Goal: Task Accomplishment & Management: Use online tool/utility

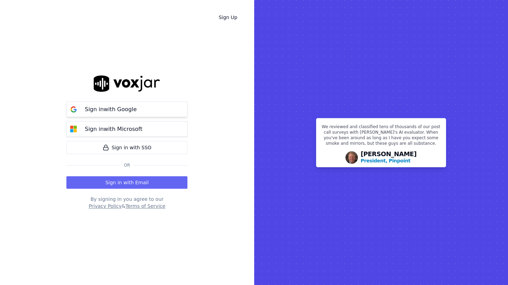
click at [136, 110] on div "Sign in with Google" at bounding box center [111, 109] width 60 height 8
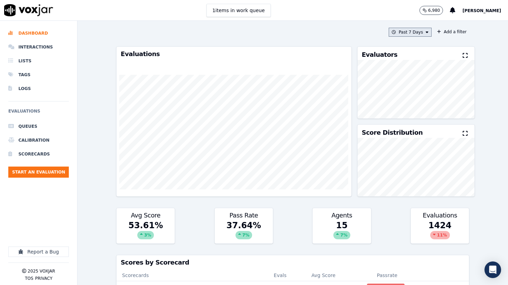
click at [424, 34] on button "Past 7 Days" at bounding box center [410, 32] width 43 height 9
click at [400, 88] on label "This Month" at bounding box center [408, 86] width 37 height 8
click at [422, 110] on button "Add" at bounding box center [421, 111] width 13 height 11
click at [449, 33] on button "Add a filter" at bounding box center [451, 32] width 35 height 8
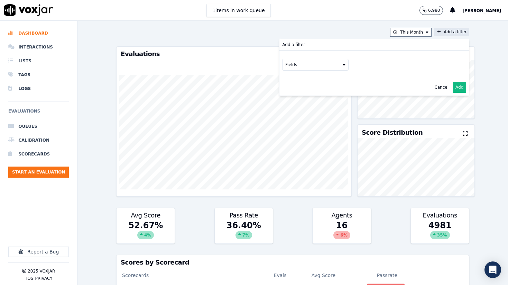
click at [343, 68] on button "Fields" at bounding box center [315, 65] width 66 height 12
click at [292, 135] on label "scorecard" at bounding box center [315, 134] width 63 height 8
click at [318, 83] on button "Fields" at bounding box center [324, 79] width 66 height 12
click at [308, 90] on div "title" at bounding box center [306, 91] width 8 height 6
click at [374, 81] on button at bounding box center [410, 78] width 100 height 10
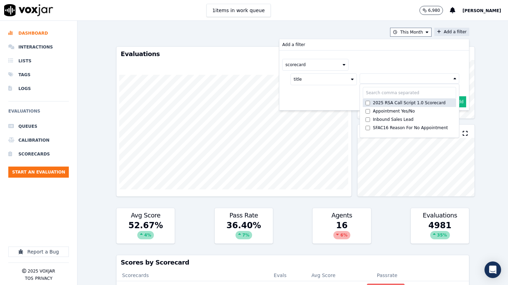
click at [374, 105] on div "2025 RSA Call Script 1.0 Scorecard" at bounding box center [409, 103] width 73 height 6
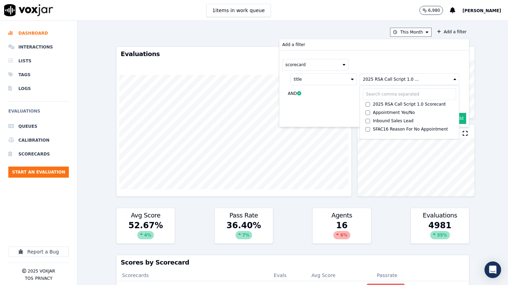
drag, startPoint x: 441, startPoint y: 61, endPoint x: 441, endPoint y: 65, distance: 3.8
click at [441, 61] on div "scorecard" at bounding box center [374, 65] width 184 height 12
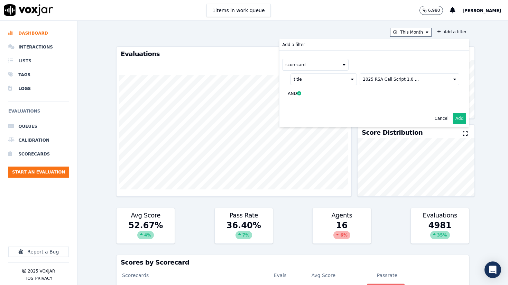
click at [459, 120] on button "Add" at bounding box center [459, 118] width 13 height 11
